Goal: Task Accomplishment & Management: Complete application form

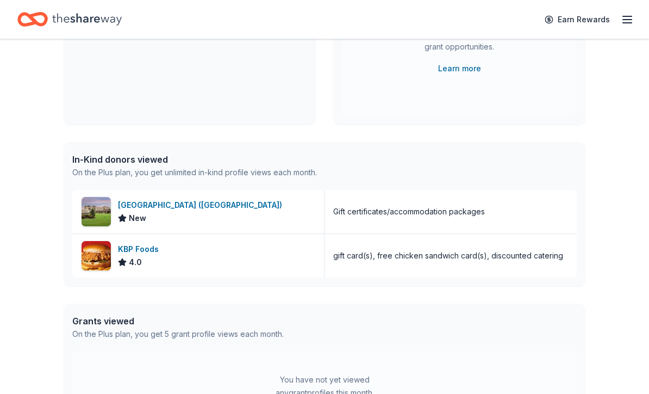
scroll to position [202, 0]
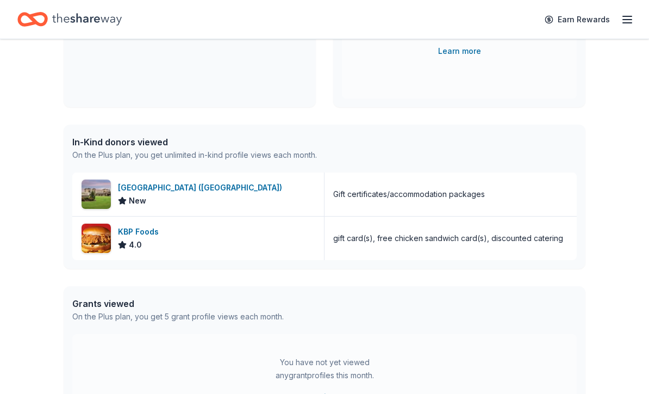
click at [205, 191] on div "Shangri-La Resort (Monkey Island)" at bounding box center [202, 187] width 169 height 13
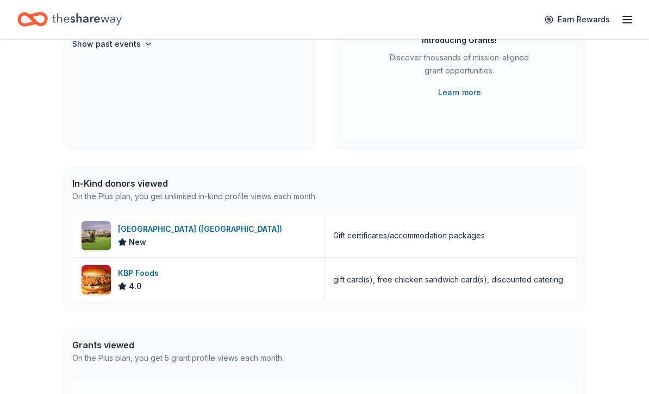
scroll to position [0, 0]
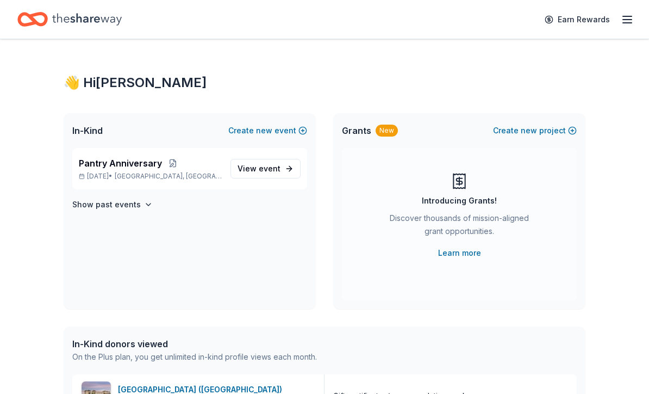
click at [287, 168] on link "View event" at bounding box center [265, 169] width 70 height 20
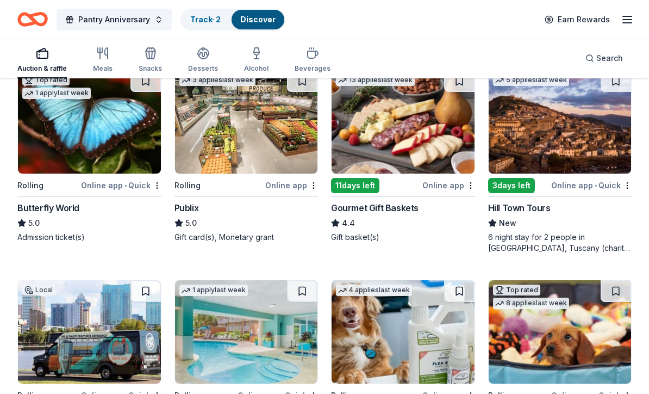
scroll to position [759, 0]
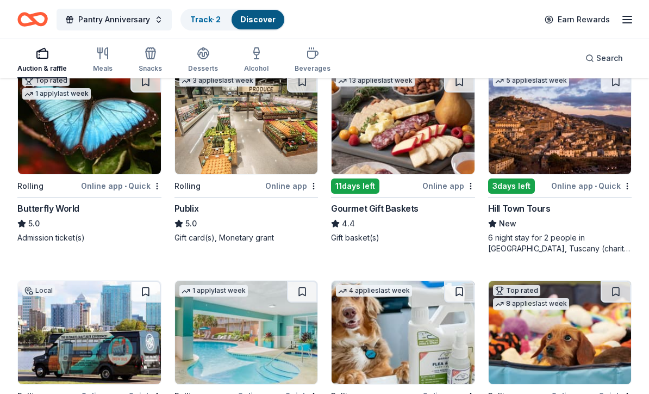
click at [538, 214] on div "Hill Town Tours" at bounding box center [519, 208] width 63 height 13
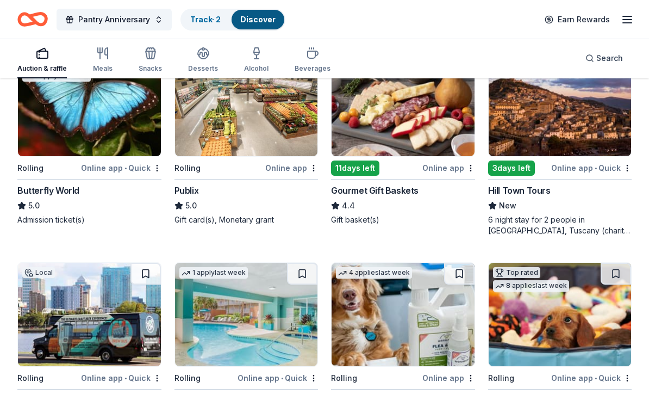
click at [110, 165] on div "Online app • Quick" at bounding box center [121, 168] width 80 height 14
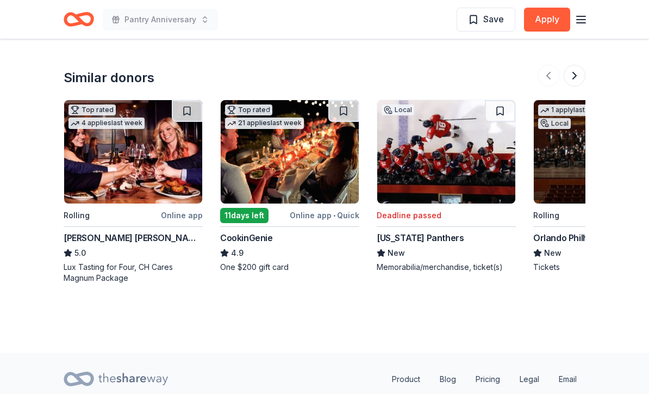
scroll to position [1282, 0]
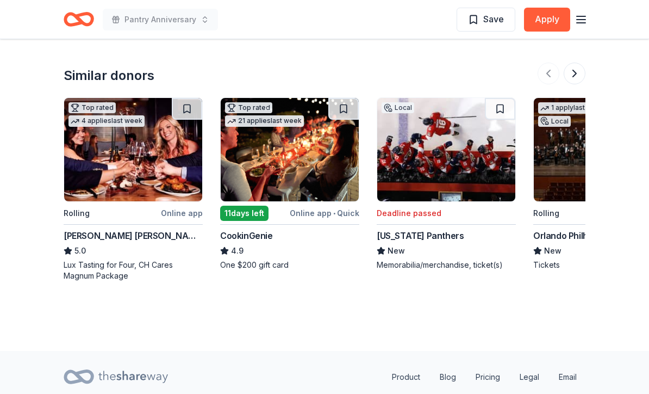
click at [291, 169] on img at bounding box center [290, 149] width 138 height 103
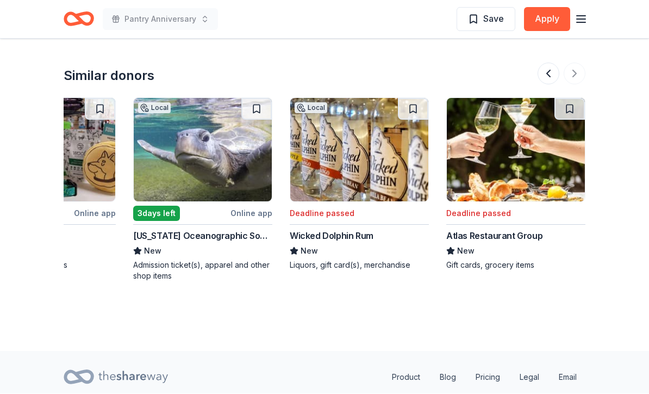
scroll to position [0, 1026]
click at [231, 237] on div "Florida Oceanographic Society" at bounding box center [202, 235] width 139 height 13
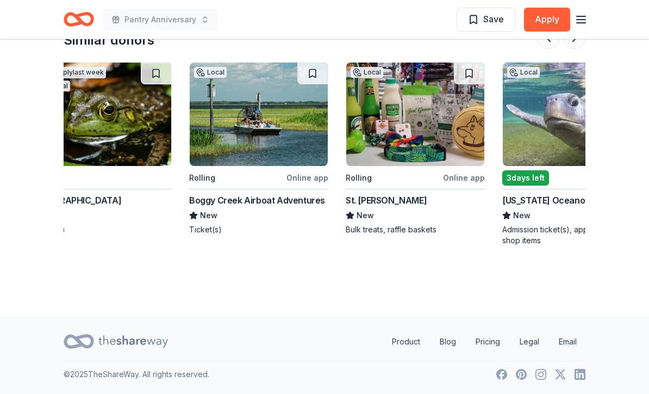
scroll to position [0, 657]
click at [290, 205] on div "Boggy Creek Airboat Adventures" at bounding box center [257, 200] width 136 height 13
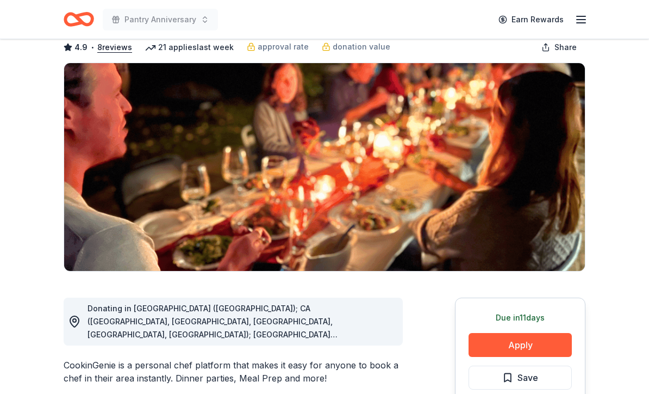
scroll to position [66, 0]
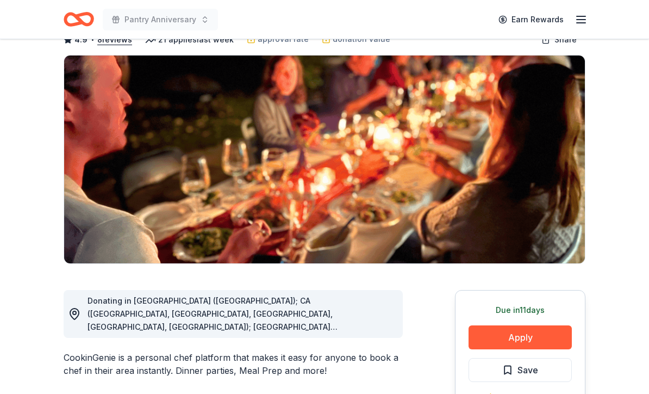
click at [369, 326] on div "Donating in [GEOGRAPHIC_DATA] ([GEOGRAPHIC_DATA]); CA ([GEOGRAPHIC_DATA], [GEOG…" at bounding box center [241, 314] width 307 height 39
click at [337, 321] on div "Donating in [GEOGRAPHIC_DATA] ([GEOGRAPHIC_DATA]); CA ([GEOGRAPHIC_DATA], [GEOG…" at bounding box center [241, 314] width 307 height 39
click at [78, 314] on icon at bounding box center [74, 314] width 13 height 13
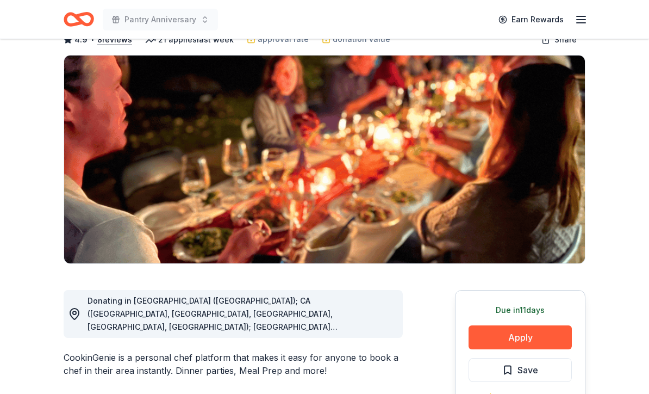
scroll to position [0, 0]
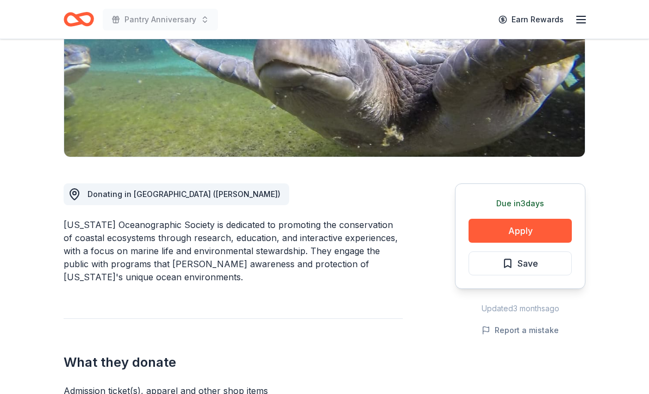
scroll to position [173, 0]
click at [530, 230] on button "Apply" at bounding box center [520, 231] width 103 height 24
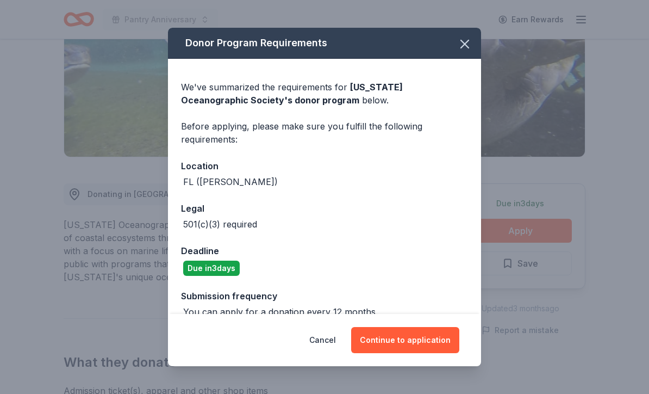
click at [465, 52] on icon "button" at bounding box center [464, 43] width 15 height 15
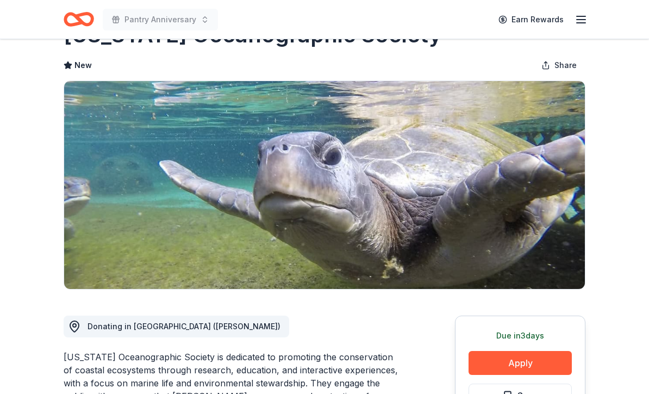
scroll to position [0, 0]
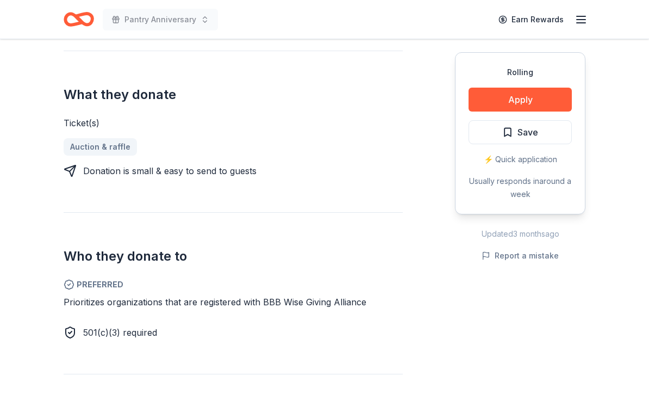
scroll to position [415, 0]
click at [534, 102] on button "Apply" at bounding box center [520, 100] width 103 height 24
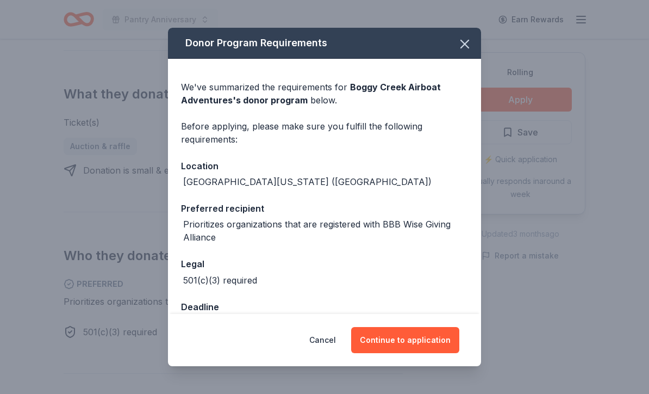
click at [463, 51] on icon "button" at bounding box center [464, 43] width 15 height 15
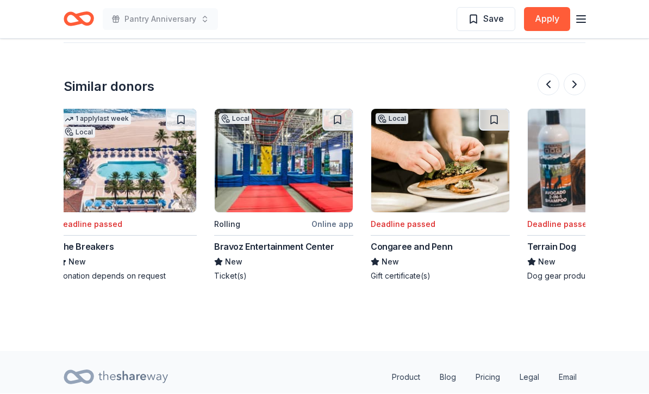
scroll to position [0, 319]
click at [288, 167] on img at bounding box center [284, 160] width 138 height 103
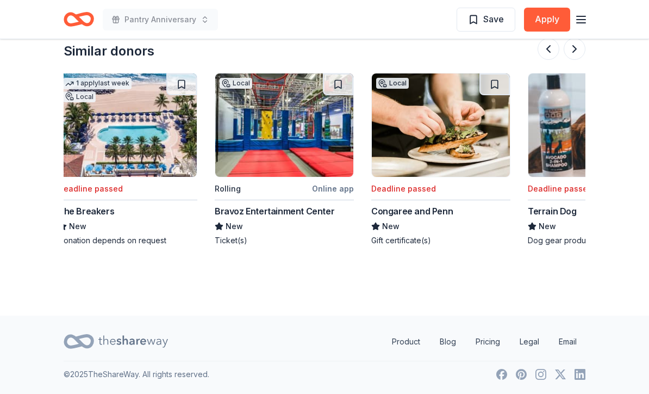
click at [116, 154] on img at bounding box center [128, 124] width 138 height 103
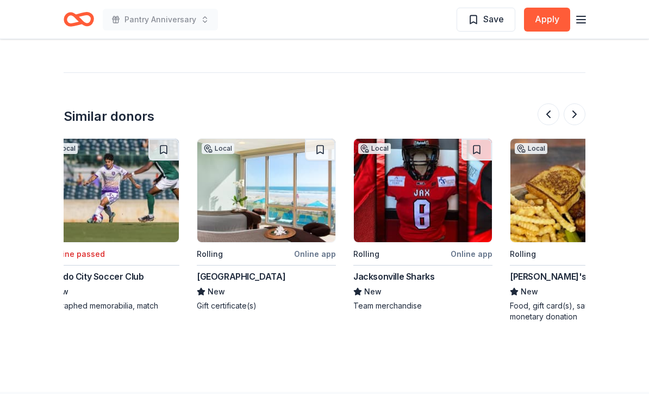
scroll to position [0, 336]
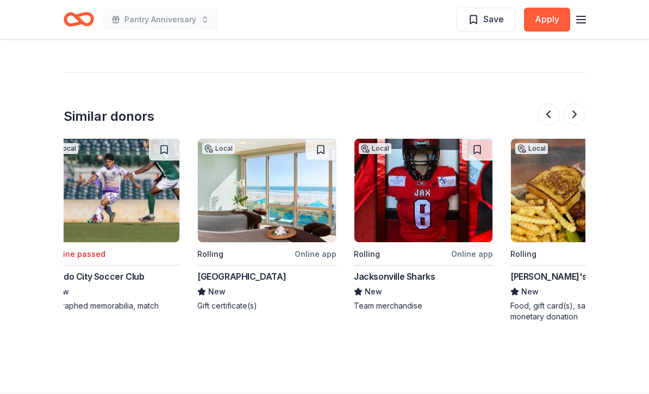
click at [228, 199] on img at bounding box center [267, 190] width 138 height 103
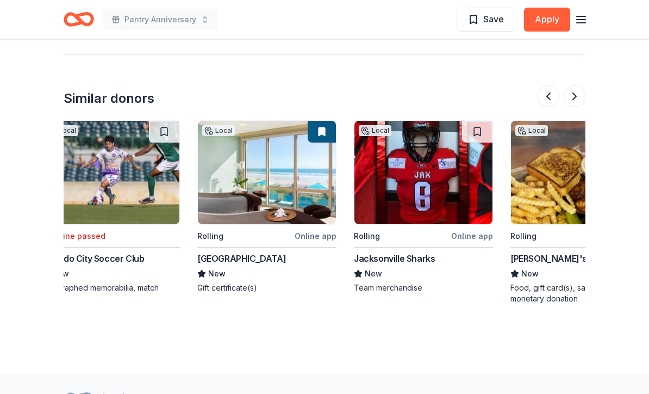
click at [578, 99] on button at bounding box center [575, 96] width 22 height 22
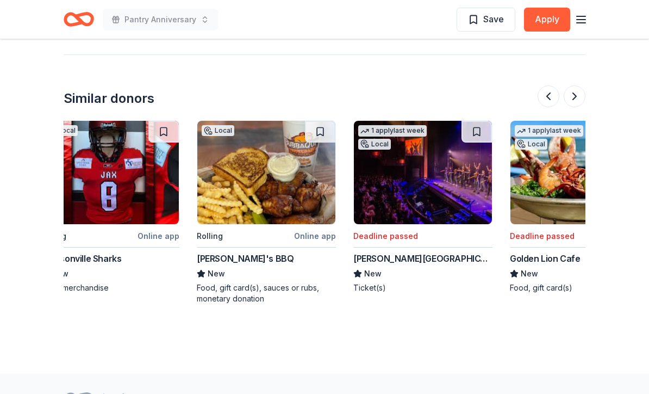
scroll to position [0, 783]
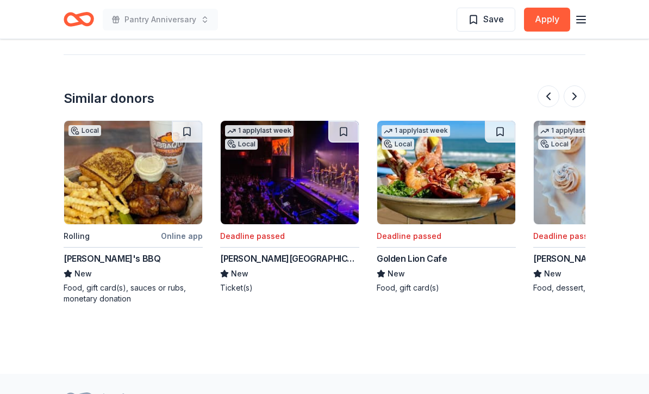
click at [570, 100] on button at bounding box center [575, 96] width 22 height 22
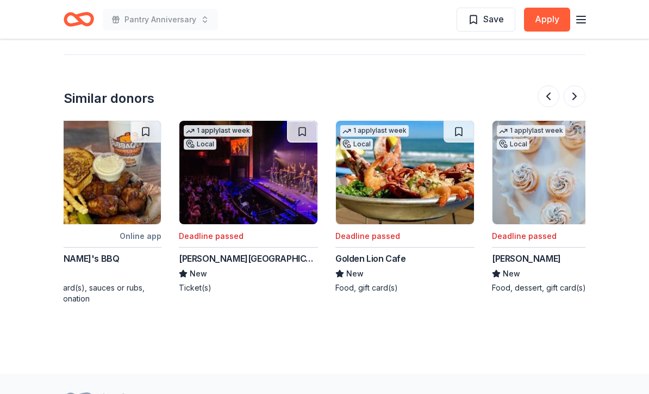
scroll to position [0, 1026]
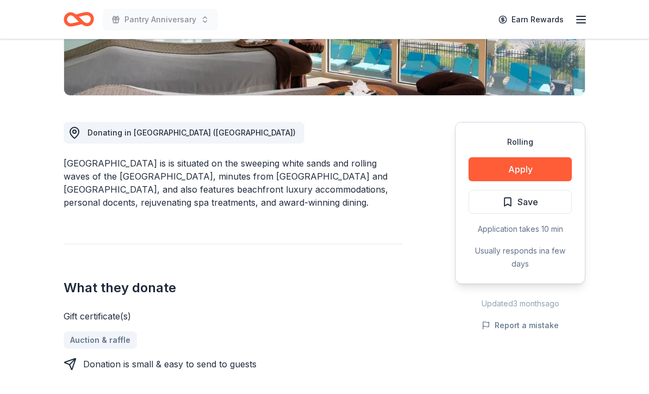
scroll to position [234, 0]
click at [528, 170] on button "Apply" at bounding box center [520, 170] width 103 height 24
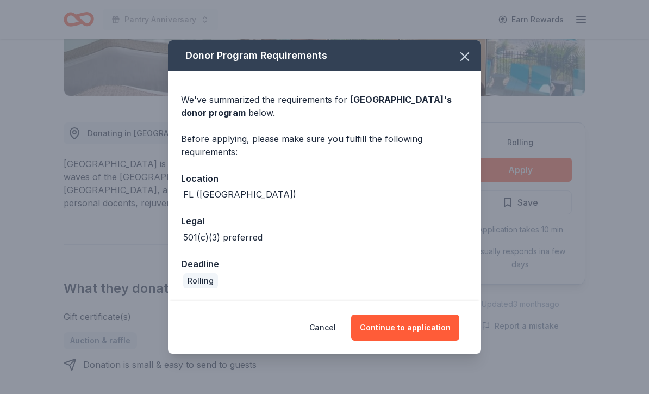
click at [429, 326] on button "Continue to application" at bounding box center [405, 327] width 108 height 26
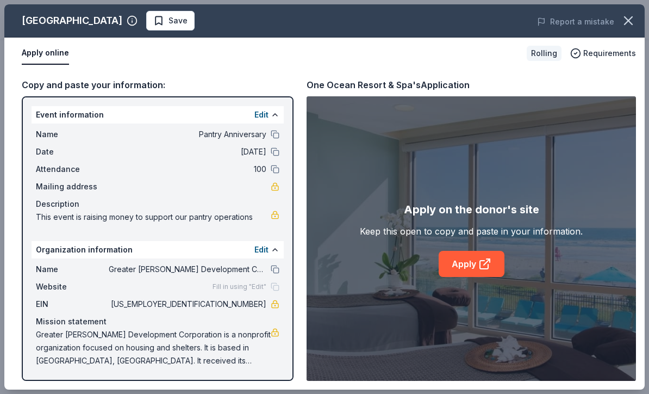
scroll to position [1, 0]
click at [266, 247] on button "Edit" at bounding box center [261, 248] width 14 height 13
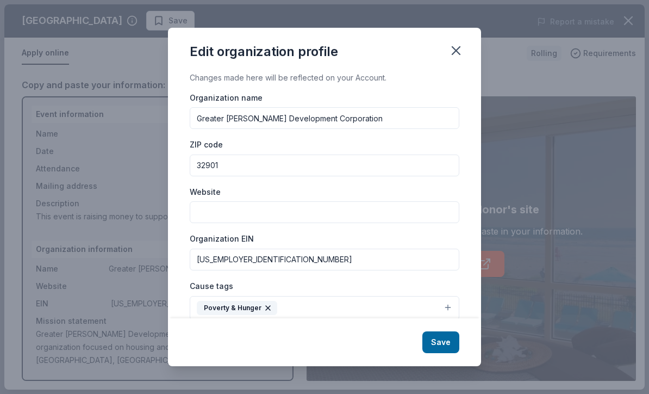
click at [228, 214] on input "Website" at bounding box center [325, 212] width 270 height 22
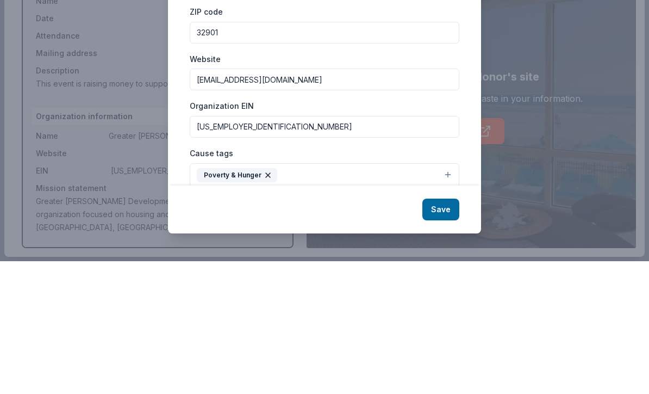
scroll to position [367, 0]
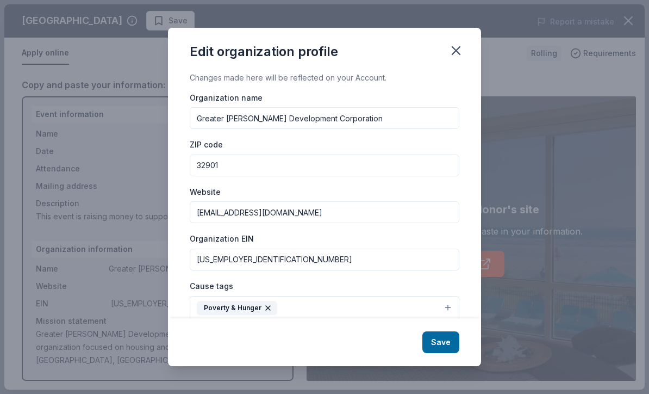
type input "[EMAIL_ADDRESS][DOMAIN_NAME]"
click at [449, 309] on button "Poverty & Hunger" at bounding box center [325, 308] width 270 height 24
click at [444, 307] on button "Poverty & Hunger" at bounding box center [325, 308] width 270 height 24
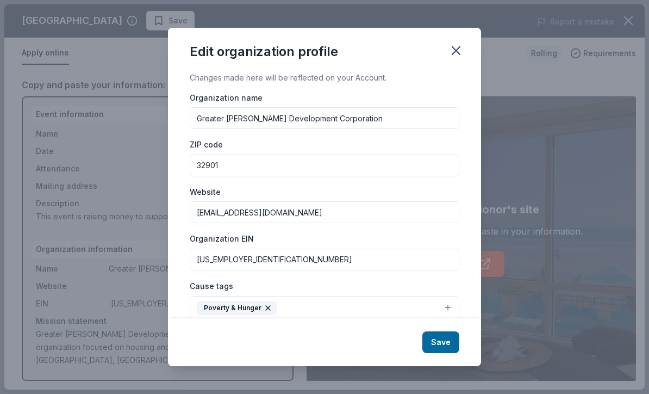
click at [446, 308] on button "Poverty & Hunger" at bounding box center [325, 308] width 270 height 24
click at [313, 304] on button "Poverty & Hunger" at bounding box center [325, 308] width 270 height 24
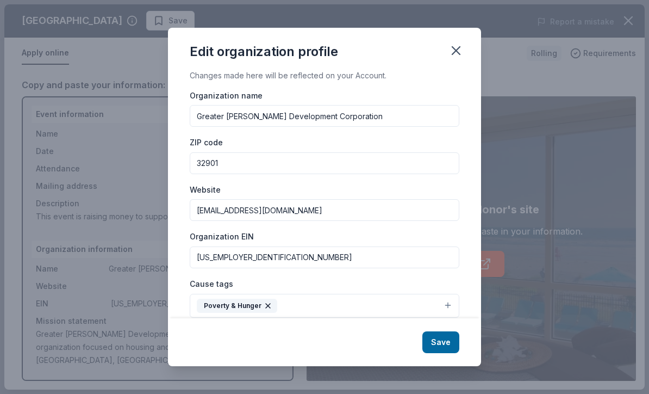
click at [436, 340] on button "Save" at bounding box center [440, 342] width 37 height 22
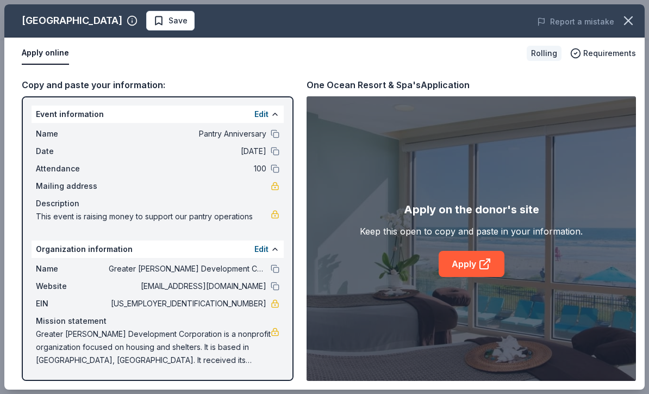
scroll to position [1, 0]
click at [480, 267] on icon at bounding box center [484, 264] width 8 height 8
click at [188, 26] on span "Save" at bounding box center [178, 20] width 19 height 13
click at [622, 23] on icon "button" at bounding box center [628, 20] width 15 height 15
